Goal: Register for event/course

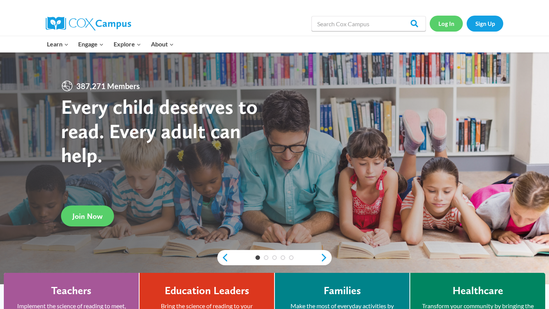
click at [442, 26] on link "Log In" at bounding box center [445, 24] width 33 height 16
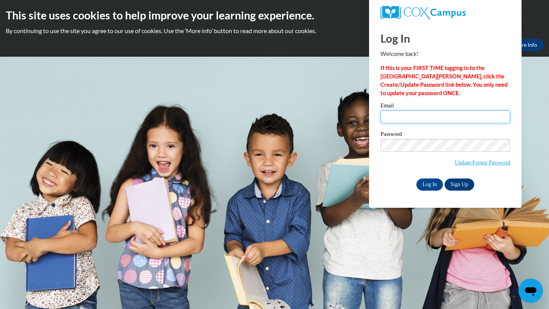
click at [405, 111] on input "Email" at bounding box center [445, 117] width 130 height 13
type input "seeboldsc@vcu.edu"
drag, startPoint x: 435, startPoint y: 197, endPoint x: 435, endPoint y: 189, distance: 8.0
click at [435, 189] on div "Log In Welcome back! If this is your FIRST TIME logging in to the NEW Cox Campu…" at bounding box center [445, 115] width 164 height 185
click at [429, 186] on input "Log In" at bounding box center [429, 185] width 27 height 12
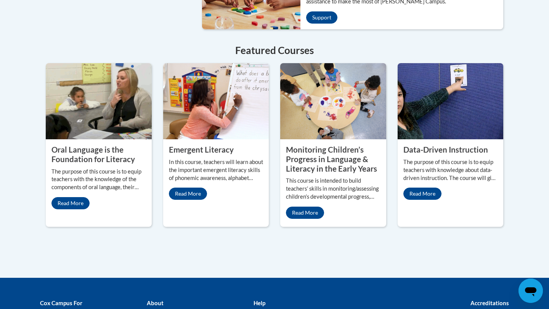
scroll to position [664, 0]
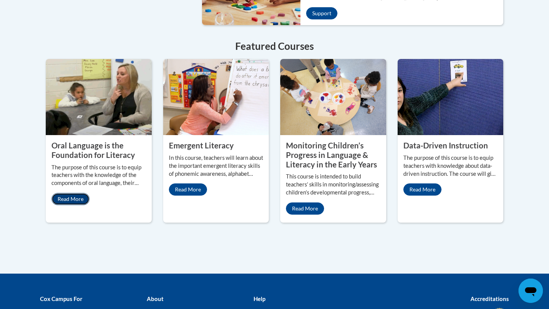
click at [67, 193] on link "Read More" at bounding box center [70, 199] width 38 height 12
click at [98, 116] on img at bounding box center [99, 97] width 106 height 76
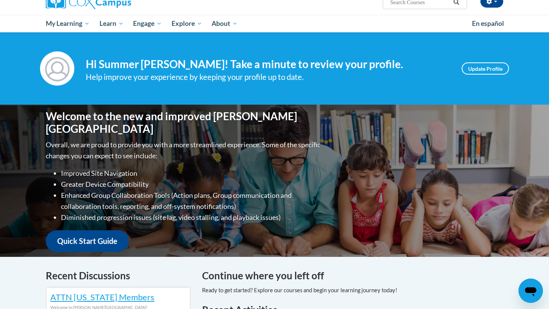
scroll to position [58, 0]
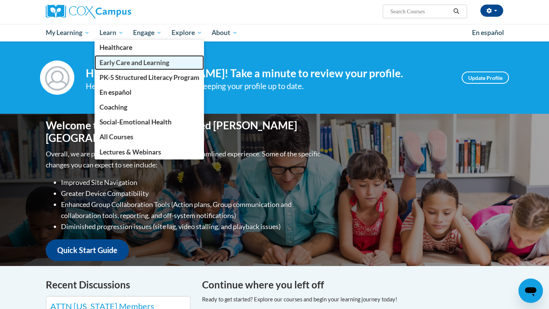
click at [109, 59] on span "Early Care and Learning" at bounding box center [134, 63] width 70 height 8
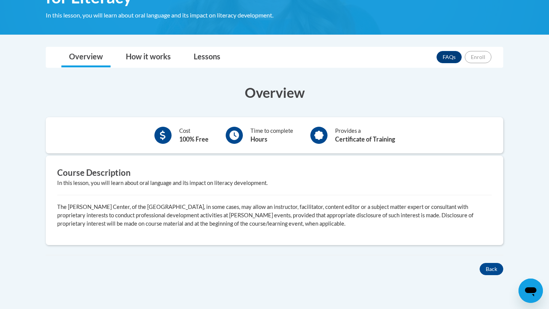
scroll to position [151, 0]
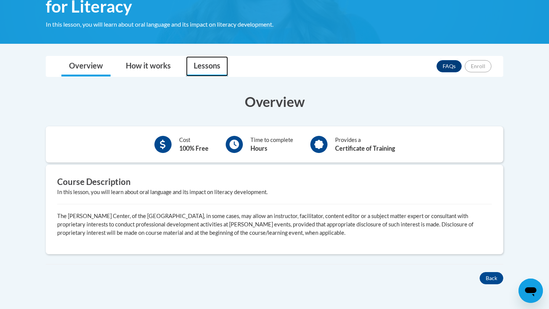
click at [203, 69] on link "Lessons" at bounding box center [207, 66] width 42 height 20
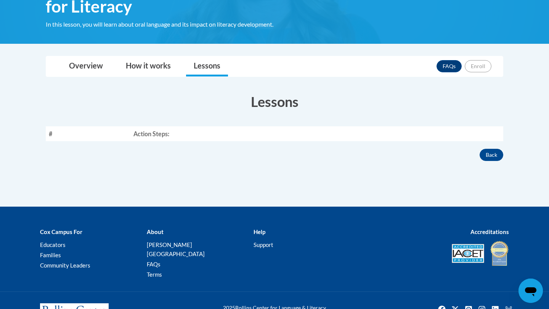
click at [143, 133] on th "Action Steps:" at bounding box center [316, 134] width 373 height 15
click at [150, 67] on link "How it works" at bounding box center [148, 66] width 60 height 20
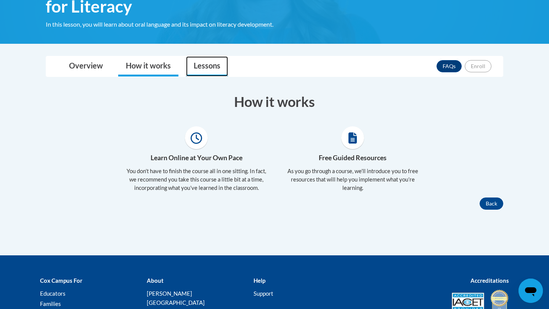
click at [199, 62] on link "Lessons" at bounding box center [207, 66] width 42 height 20
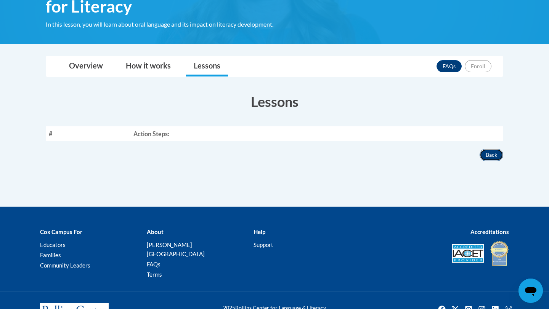
click at [499, 157] on button "Back" at bounding box center [491, 155] width 24 height 12
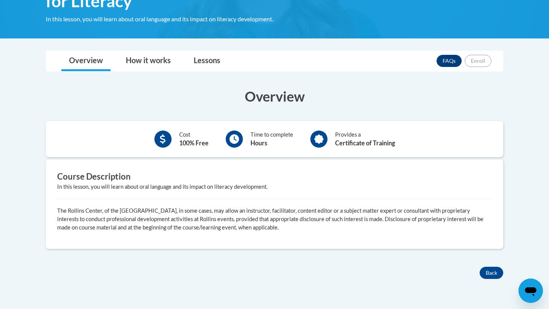
scroll to position [137, 0]
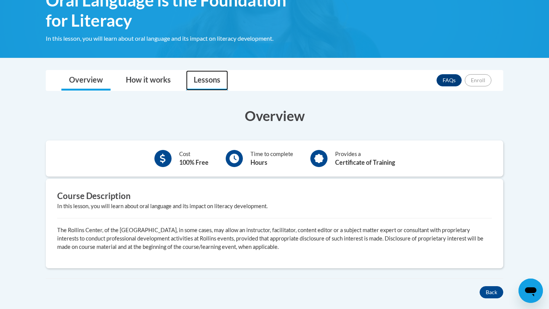
click at [202, 89] on link "Lessons" at bounding box center [207, 80] width 42 height 20
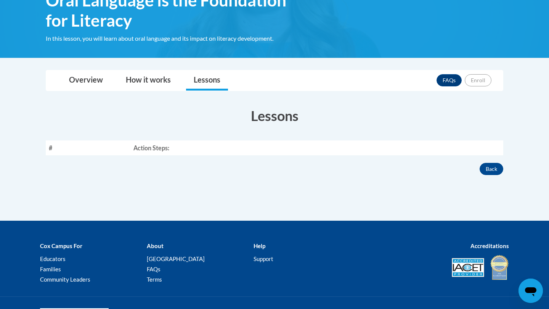
click at [162, 143] on th "Action Steps:" at bounding box center [316, 148] width 373 height 15
click at [64, 154] on th "#" at bounding box center [88, 148] width 85 height 15
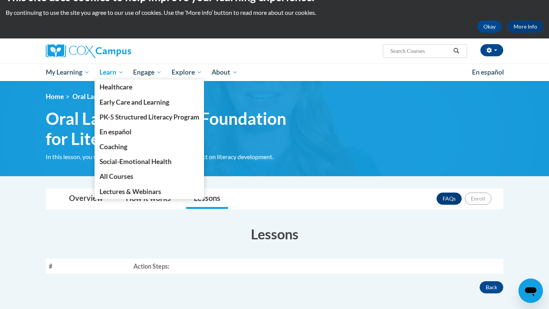
scroll to position [9, 0]
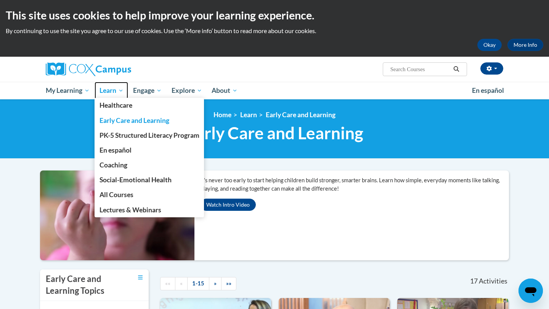
click at [114, 90] on span "Learn" at bounding box center [111, 90] width 24 height 9
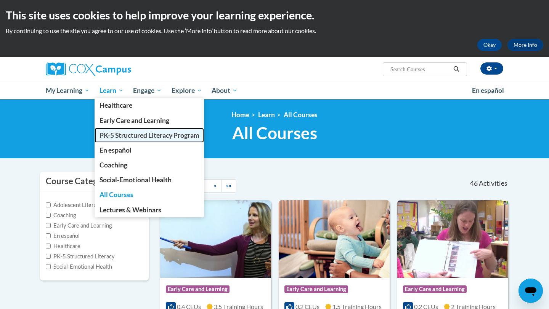
click at [121, 131] on span "PK-5 Structured Literacy Program" at bounding box center [149, 135] width 100 height 8
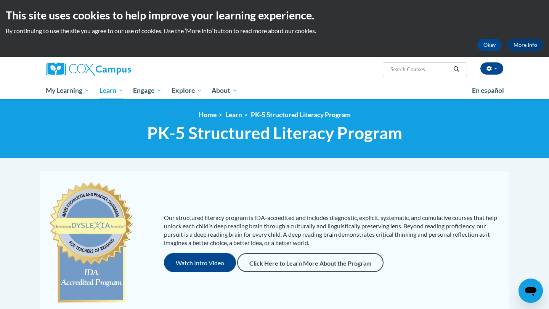
scroll to position [511, 0]
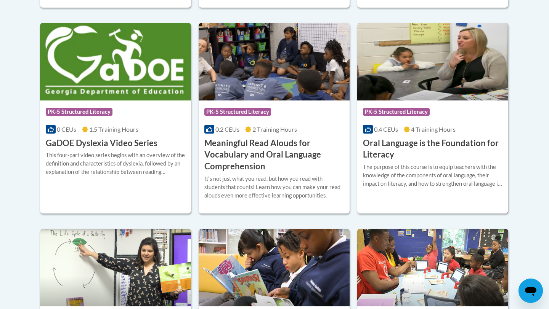
click at [375, 146] on h3 "Oral Language is the Foundation for Literacy" at bounding box center [432, 150] width 139 height 24
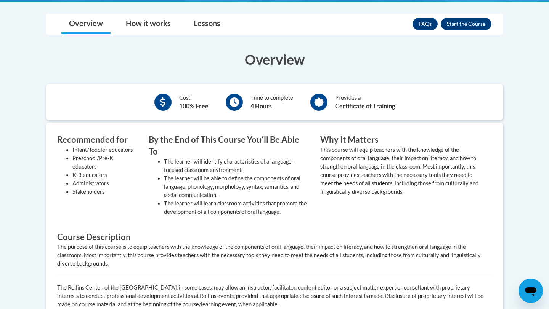
scroll to position [199, 0]
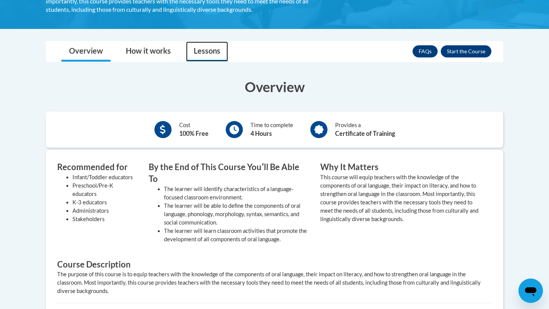
click at [202, 53] on link "Lessons" at bounding box center [207, 52] width 42 height 20
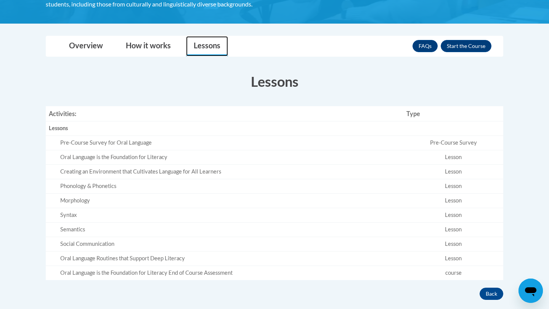
scroll to position [175, 0]
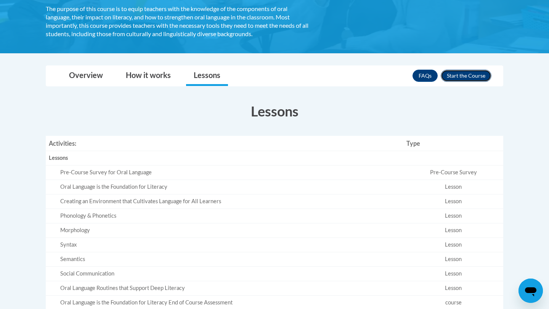
click at [465, 79] on button "Enroll" at bounding box center [465, 76] width 51 height 12
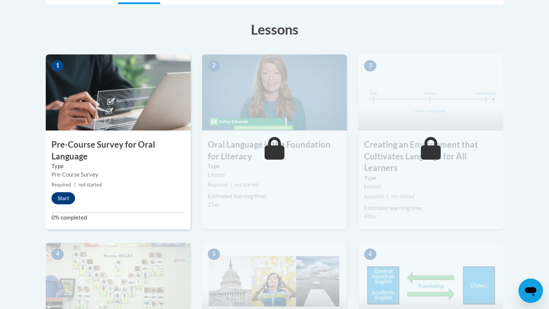
scroll to position [195, 0]
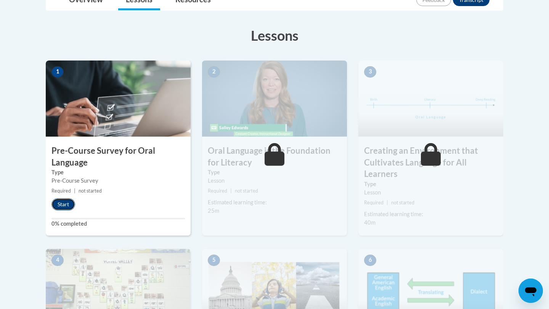
click at [60, 207] on button "Start" at bounding box center [63, 205] width 24 height 12
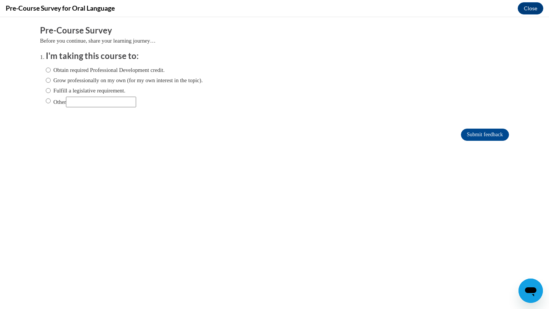
scroll to position [0, 0]
click at [50, 70] on input "Obtain required Professional Development credit." at bounding box center [48, 70] width 5 height 8
radio input "true"
click at [478, 132] on input "Submit feedback" at bounding box center [485, 135] width 48 height 12
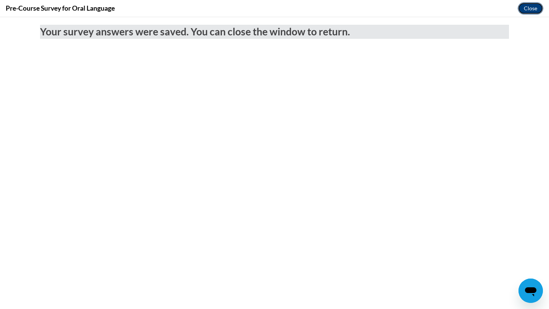
click at [527, 5] on button "Close" at bounding box center [530, 8] width 26 height 12
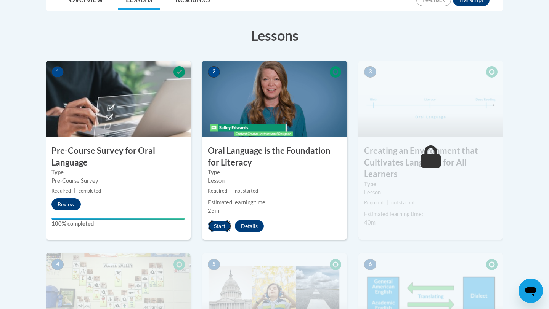
click at [223, 228] on button "Start" at bounding box center [220, 226] width 24 height 12
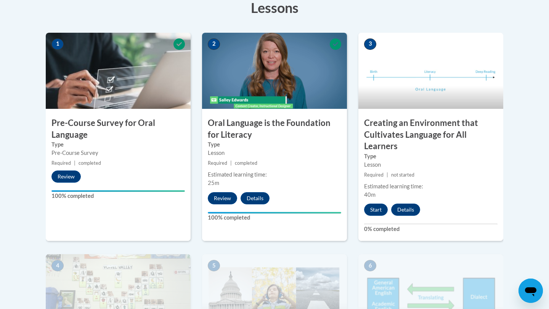
scroll to position [224, 0]
click at [374, 210] on button "Start" at bounding box center [376, 209] width 24 height 12
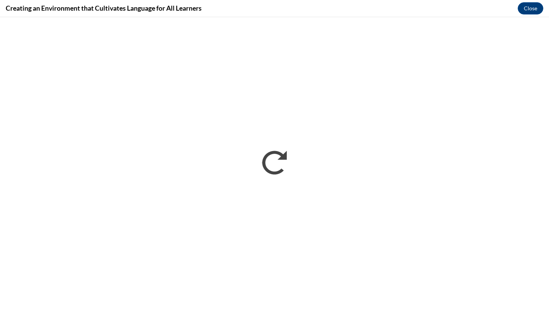
scroll to position [0, 0]
click at [532, 9] on button "Close" at bounding box center [530, 8] width 26 height 12
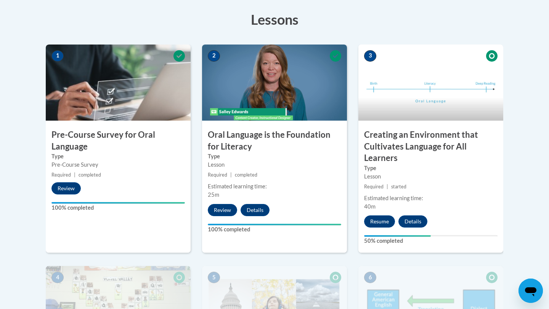
scroll to position [202, 0]
